Goal: Task Accomplishment & Management: Use online tool/utility

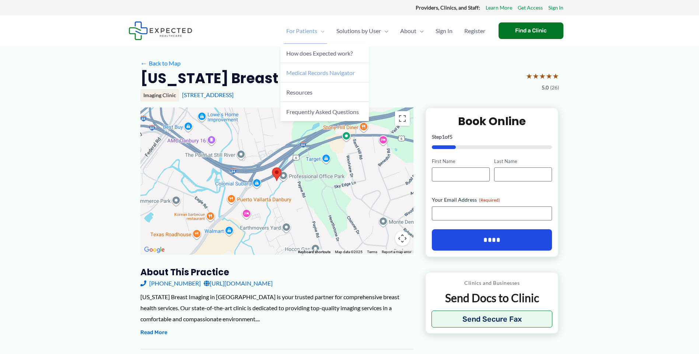
click at [310, 75] on span "Medical Records Navigator" at bounding box center [320, 72] width 69 height 7
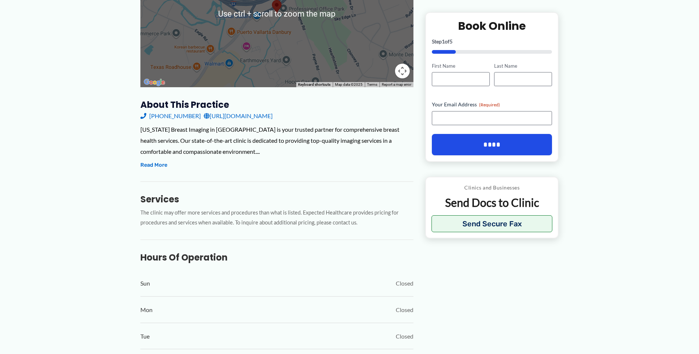
scroll to position [184, 0]
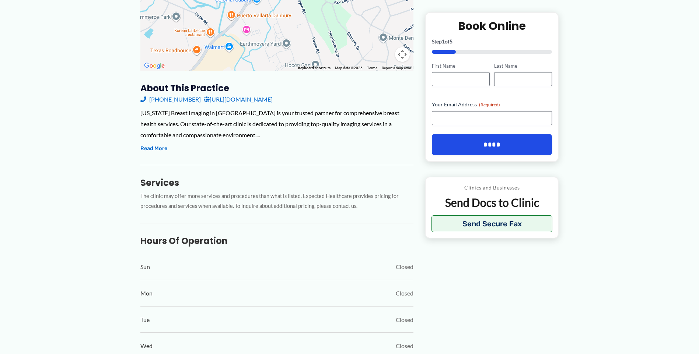
click at [230, 99] on link "https://ctbreastimaging.org/" at bounding box center [238, 99] width 69 height 11
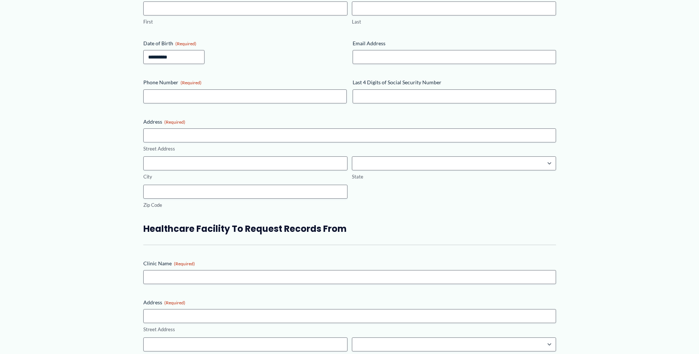
scroll to position [590, 0]
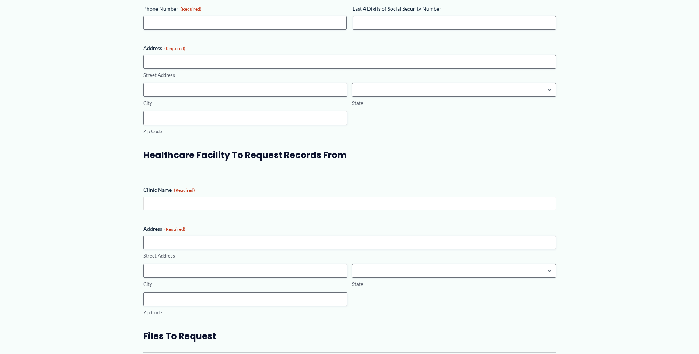
click at [200, 202] on input "Clinic Name (Required)" at bounding box center [349, 204] width 413 height 14
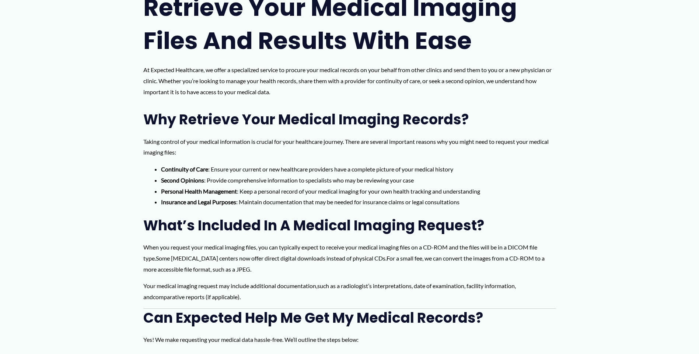
scroll to position [0, 0]
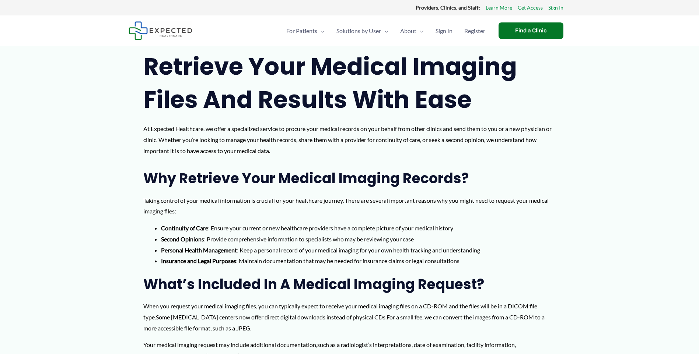
type input "**********"
